Goal: Task Accomplishment & Management: Use online tool/utility

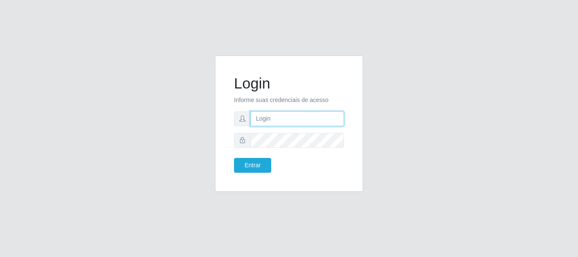
click at [269, 122] on input "text" at bounding box center [296, 118] width 93 height 15
type input "[EMAIL_ADDRESS][DOMAIN_NAME]"
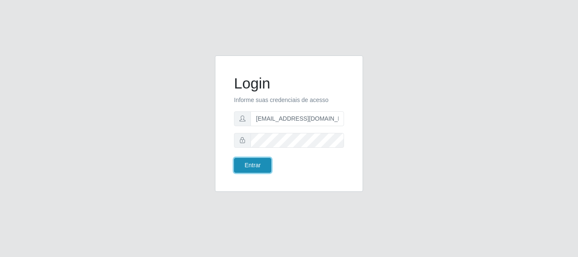
click at [245, 165] on button "Entrar" at bounding box center [252, 165] width 37 height 15
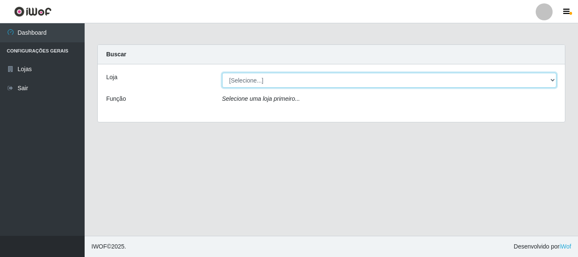
click at [553, 79] on select "[Selecione...] SuperFácil Atacado - Rodoviária" at bounding box center [389, 80] width 335 height 15
select select "400"
click at [222, 73] on select "[Selecione...] SuperFácil Atacado - Rodoviária" at bounding box center [389, 80] width 335 height 15
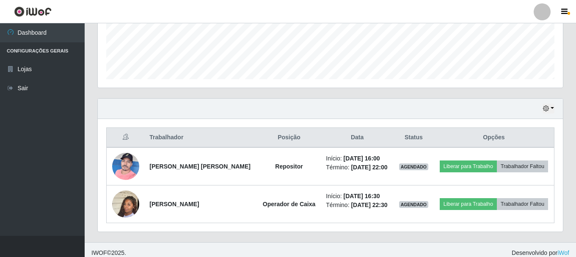
scroll to position [230, 0]
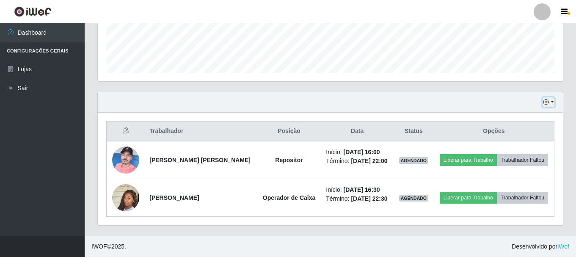
click at [547, 103] on icon "button" at bounding box center [546, 102] width 6 height 6
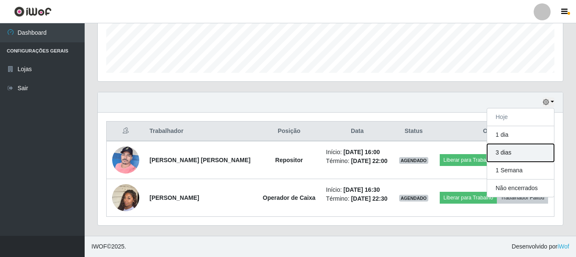
click at [520, 154] on button "3 dias" at bounding box center [520, 153] width 67 height 18
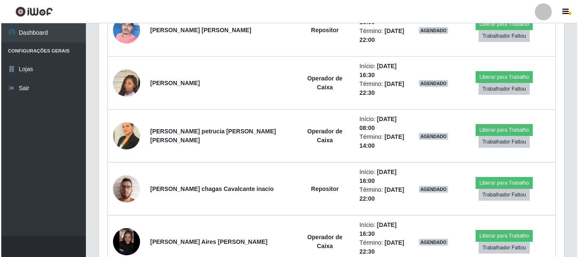
scroll to position [399, 0]
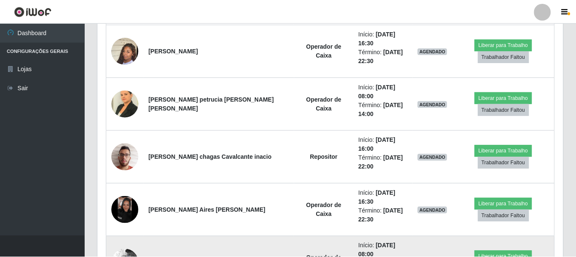
scroll to position [176, 461]
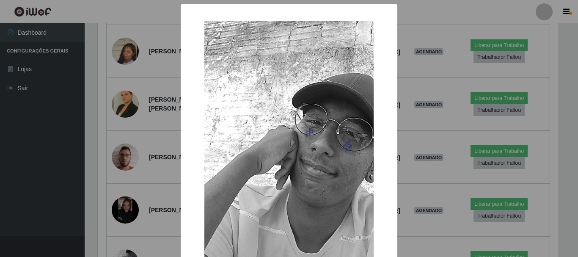
click at [10, 203] on div "× OK Cancel" at bounding box center [289, 128] width 578 height 257
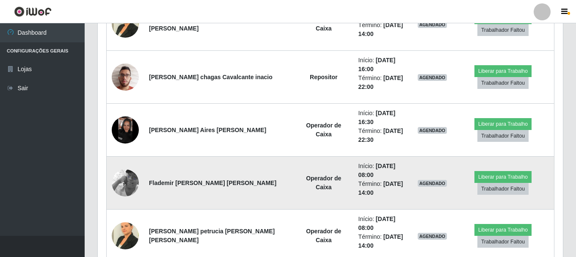
scroll to position [483, 0]
